Goal: Information Seeking & Learning: Learn about a topic

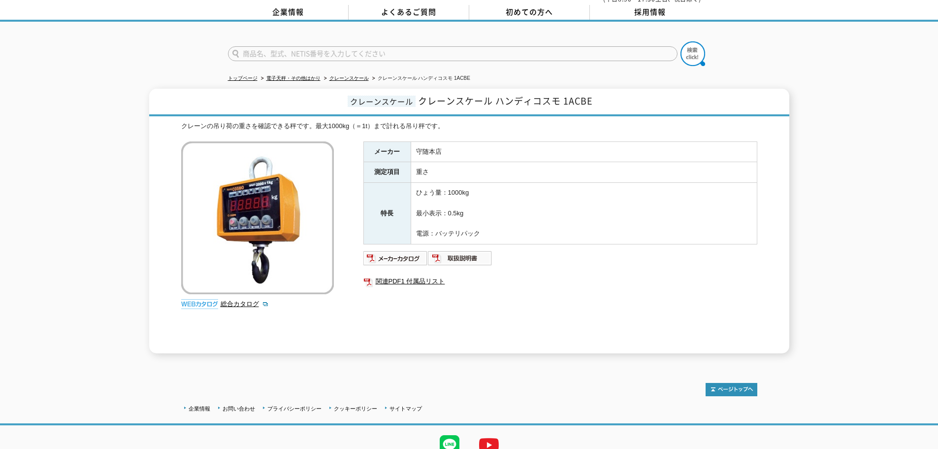
scroll to position [80, 0]
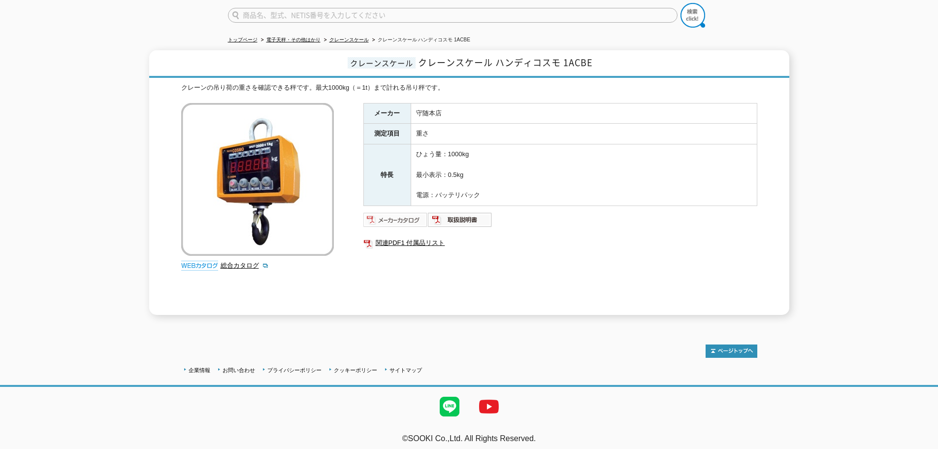
click at [390, 216] on img at bounding box center [395, 220] width 65 height 16
drag, startPoint x: 484, startPoint y: 181, endPoint x: 462, endPoint y: 89, distance: 94.1
click at [462, 89] on div "クレーンの吊り荷の重さを確認できる秤です。最大1000kg（＝1t）まで計れる吊り秤です。 総合カタログ メーカー 守随本店 測定項目 重さ 特長 ひょう量：…" at bounding box center [469, 199] width 576 height 232
click at [540, 144] on td "ひょう量：1000kg 最小表示：0.5kg 電源：バッテリパック" at bounding box center [584, 175] width 346 height 62
drag, startPoint x: 514, startPoint y: 194, endPoint x: 373, endPoint y: 98, distance: 170.6
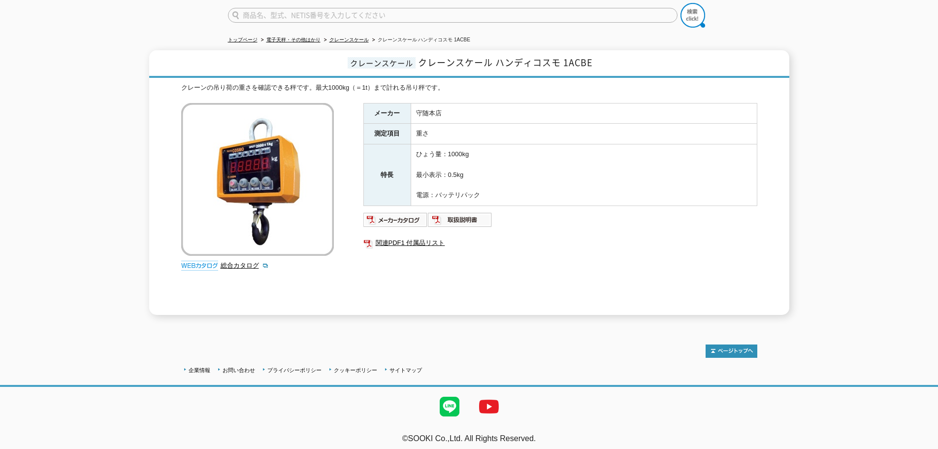
click at [373, 103] on tbody "メーカー 守随本店 測定項目 重さ 特長 ひょう量：1000kg 最小表示：0.5kg 電源：バッテリパック" at bounding box center [560, 154] width 394 height 103
click at [499, 198] on td "ひょう量：1000kg 最小表示：0.5kg 電源：バッテリパック" at bounding box center [584, 175] width 346 height 62
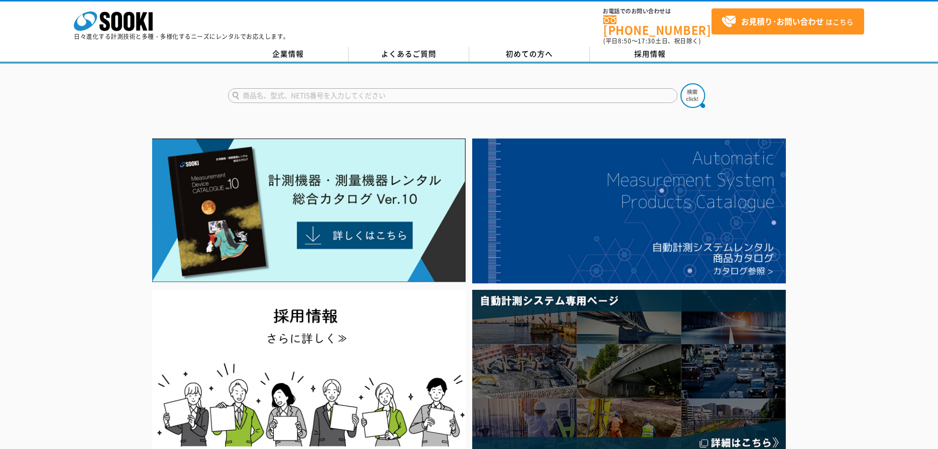
click at [367, 92] on input "text" at bounding box center [453, 95] width 450 height 15
type input "アルコール"
click at [697, 91] on img at bounding box center [693, 95] width 25 height 25
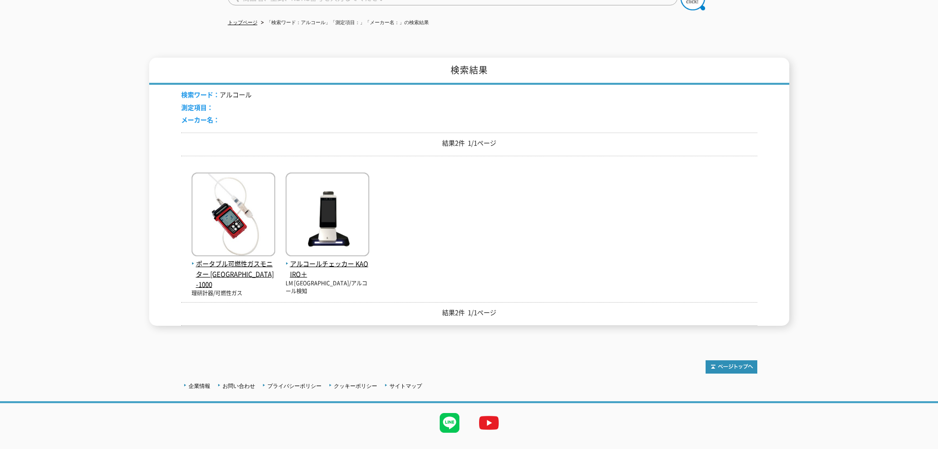
scroll to position [99, 0]
click at [475, 253] on div "ポータブル可燃性ガスモニター NC-1000 理研計器/可燃性ガス アルコールチェッカー KAOIRO＋ LM TOKYO/アルコール検知" at bounding box center [469, 225] width 576 height 124
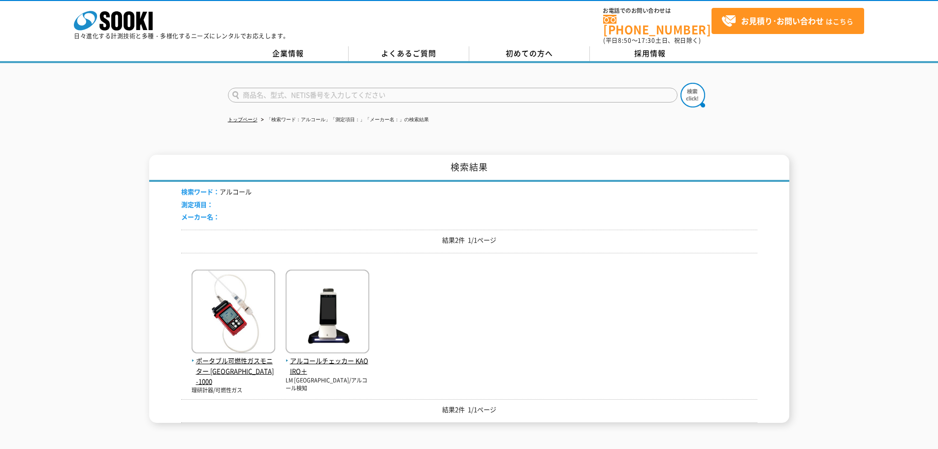
scroll to position [0, 0]
